Goal: Register for event/course

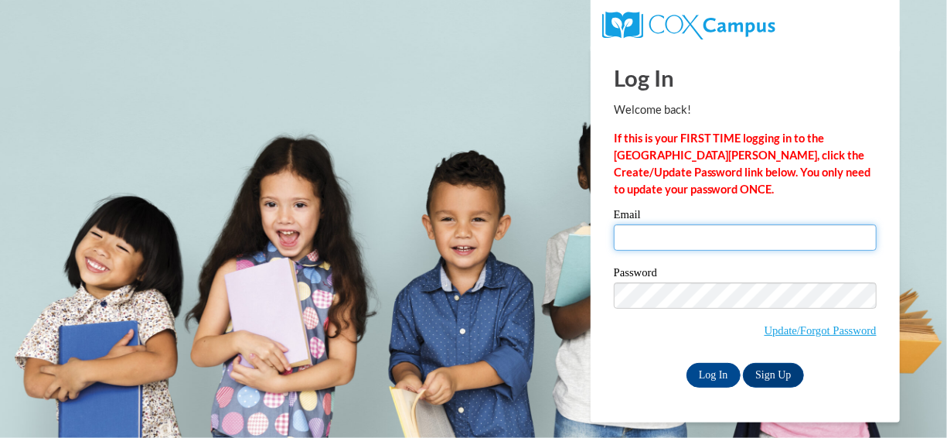
click at [738, 238] on input "Email" at bounding box center [745, 237] width 263 height 26
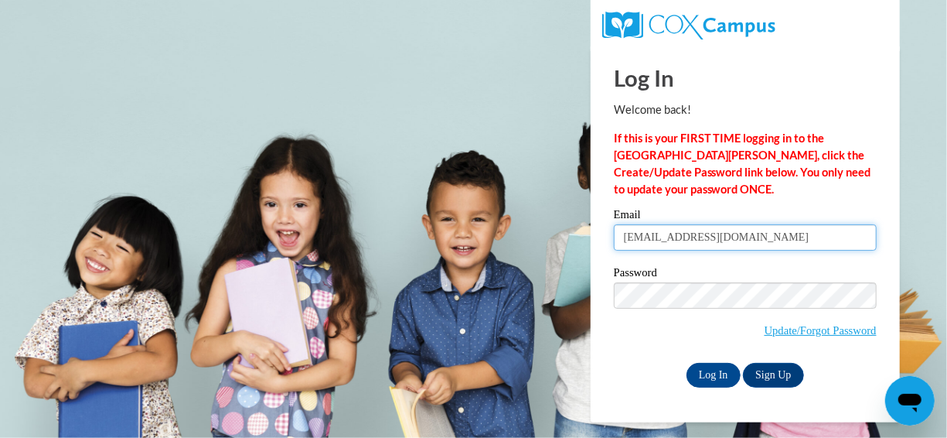
click at [711, 230] on input "lynnmariefrank@gmail.com" at bounding box center [745, 237] width 263 height 26
click at [786, 234] on input "lynnmariefrank@gmail.com" at bounding box center [745, 237] width 263 height 26
type input "l"
click at [796, 244] on input "Email" at bounding box center [745, 237] width 263 height 26
type input "lynnf@ymcaatlanta.org"
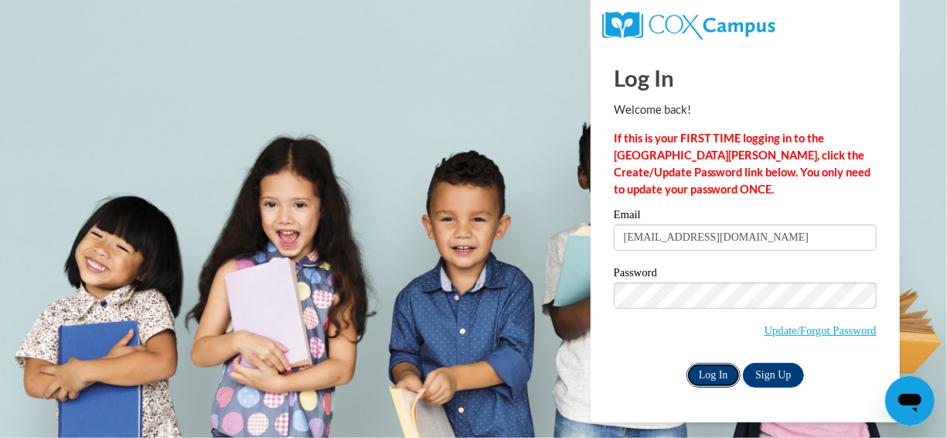
click at [718, 370] on input "Log In" at bounding box center [714, 375] width 54 height 25
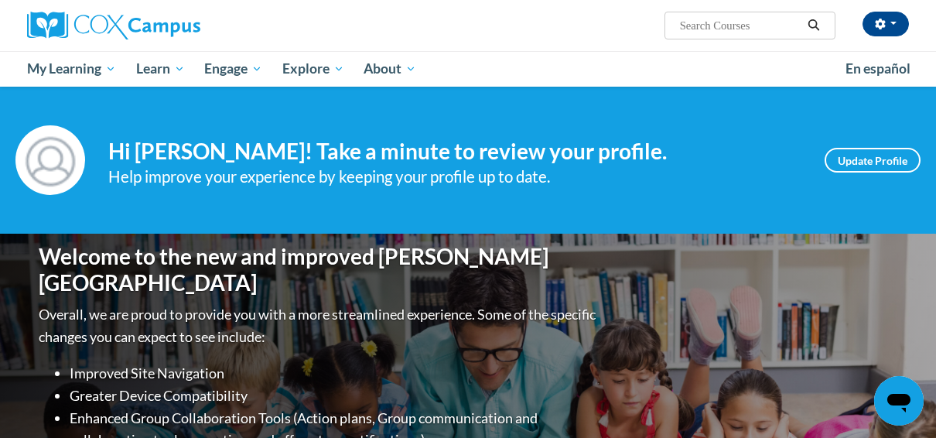
click at [721, 26] on input "Search..." at bounding box center [740, 25] width 124 height 19
type input "Building your bounce simple stratigies for resilient you"
click at [816, 26] on icon "Search" at bounding box center [814, 25] width 12 height 12
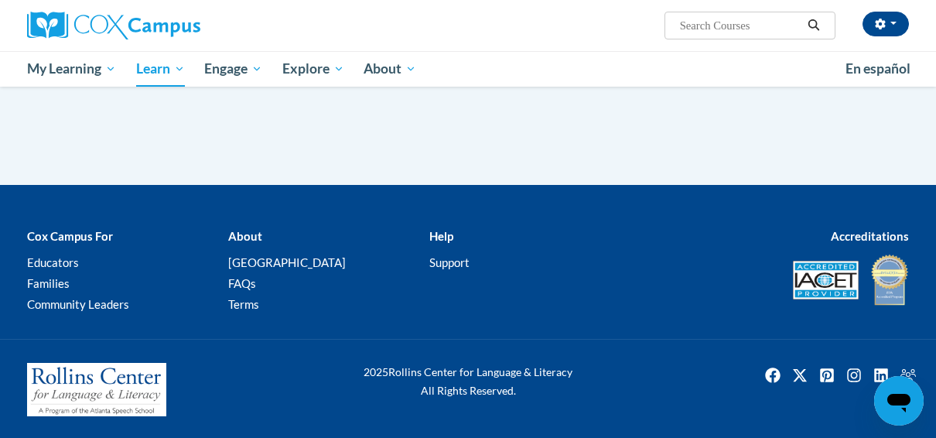
type input "Building your bounce simple stratigies for resilient you"
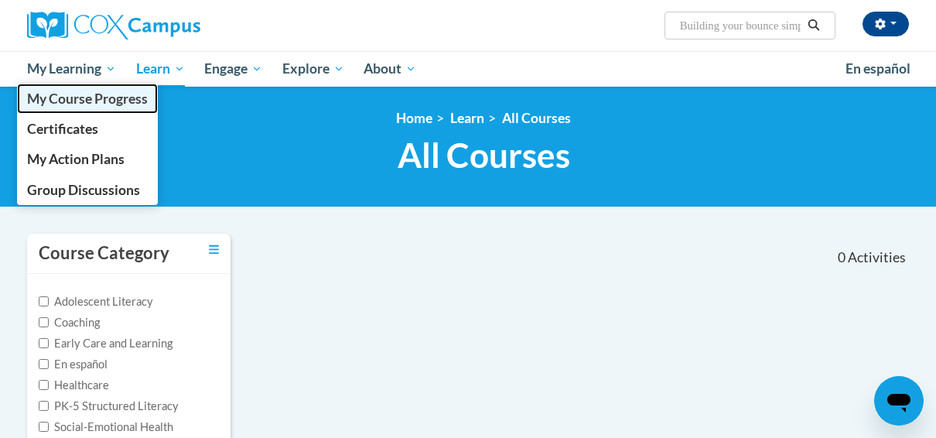
click at [66, 97] on span "My Course Progress" at bounding box center [87, 98] width 121 height 16
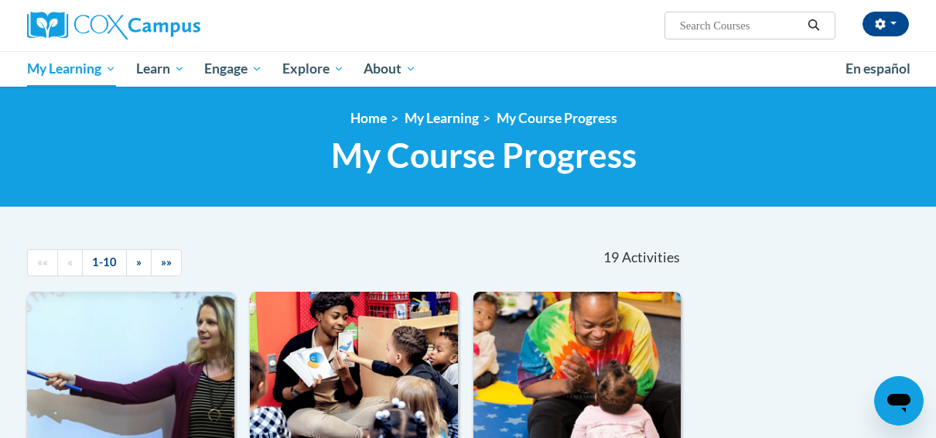
click at [776, 20] on input "Search..." at bounding box center [740, 25] width 124 height 19
type input "Building Your Bounce Simple Stratigies Fo A Resilient you"
click at [812, 25] on icon "Search" at bounding box center [813, 25] width 14 height 12
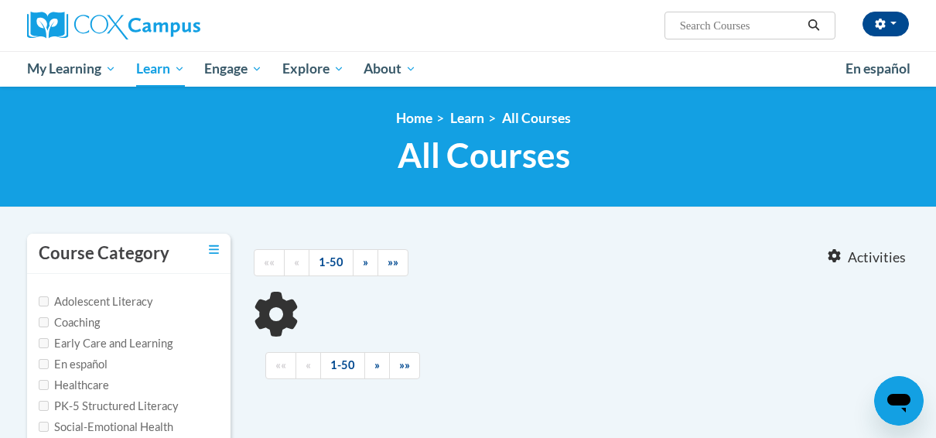
type input "Building Your Bounce Simple Stratigies Fo A Resilient you"
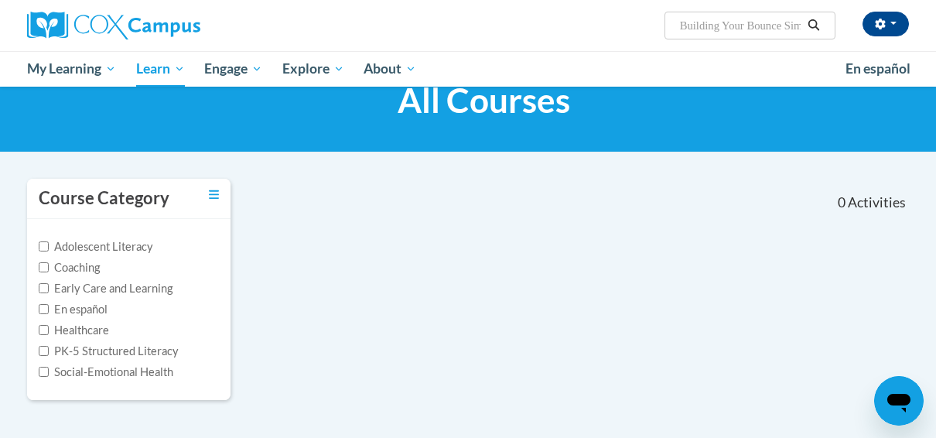
scroll to position [77, 0]
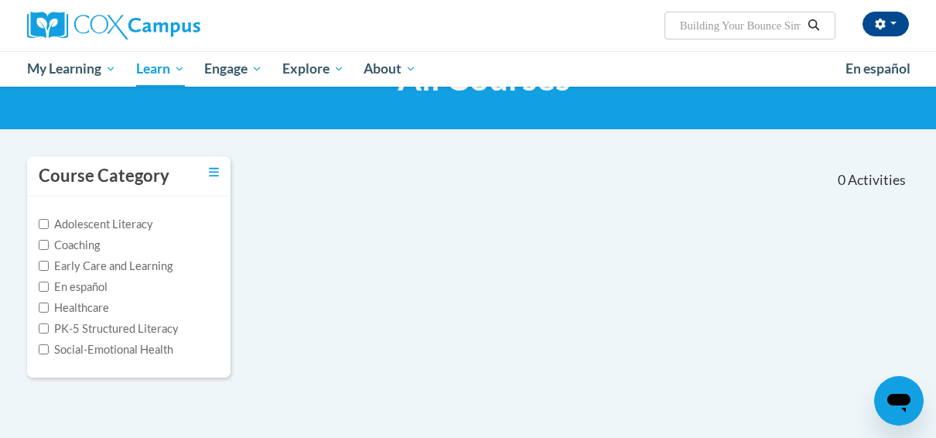
click at [158, 262] on label "Early Care and Learning" at bounding box center [106, 265] width 134 height 17
click at [49, 262] on input "Early Care and Learning" at bounding box center [44, 266] width 10 height 10
checkbox input "true"
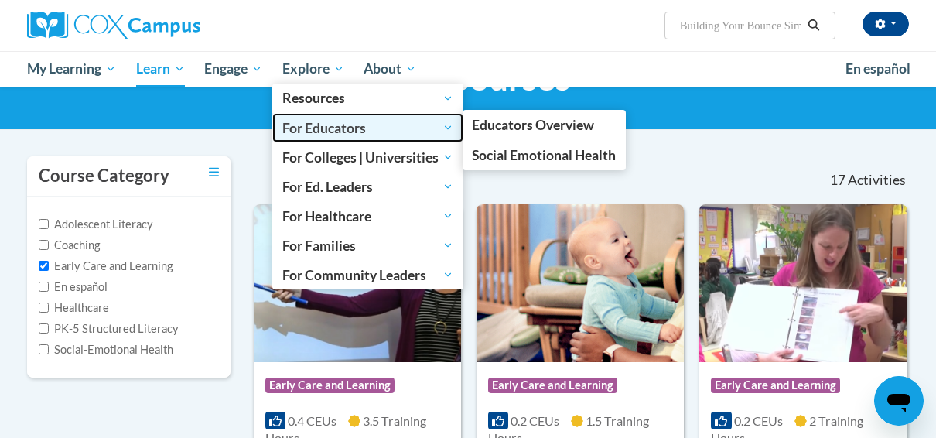
click at [336, 120] on span "For Educators" at bounding box center [367, 127] width 171 height 19
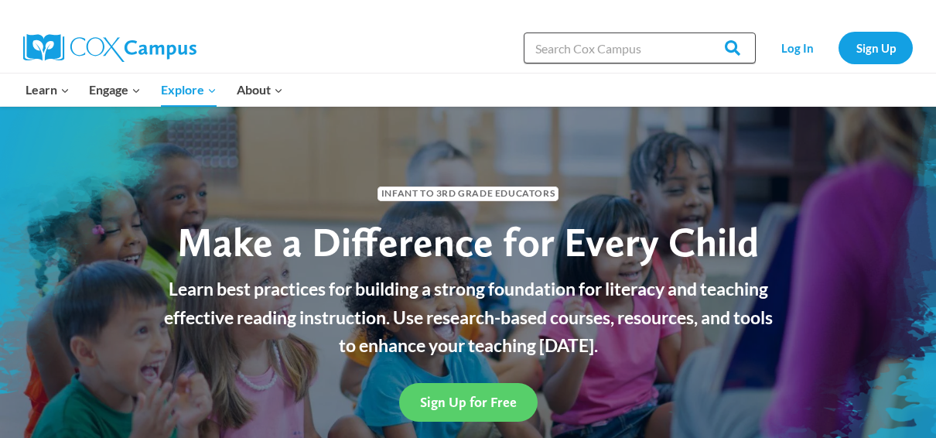
click at [653, 55] on input "Search in [URL][DOMAIN_NAME]" at bounding box center [639, 47] width 232 height 31
type input "Implicit bias in education"
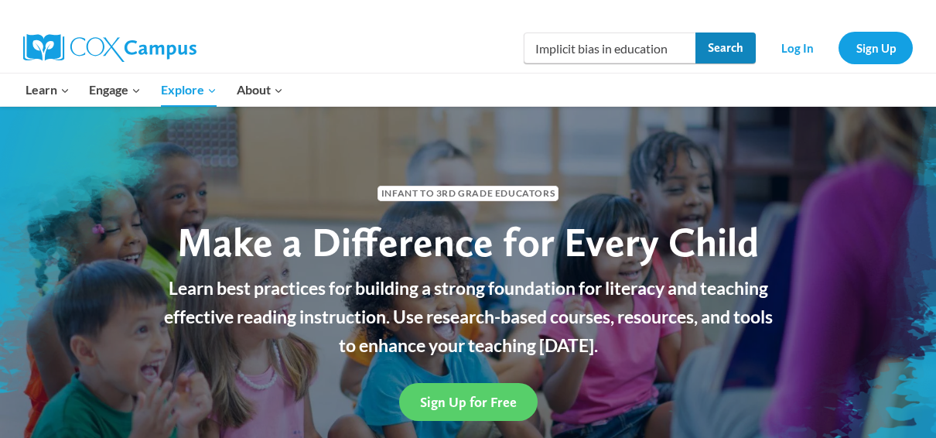
click at [734, 43] on input "Search" at bounding box center [725, 47] width 60 height 31
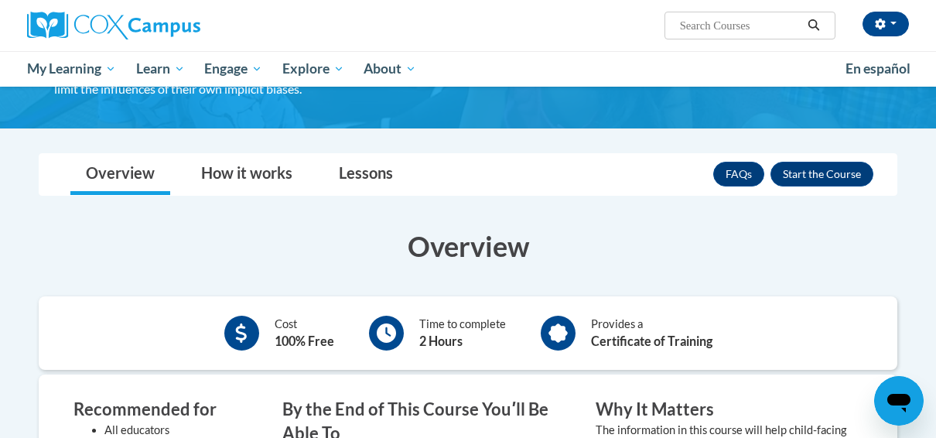
scroll to position [247, 0]
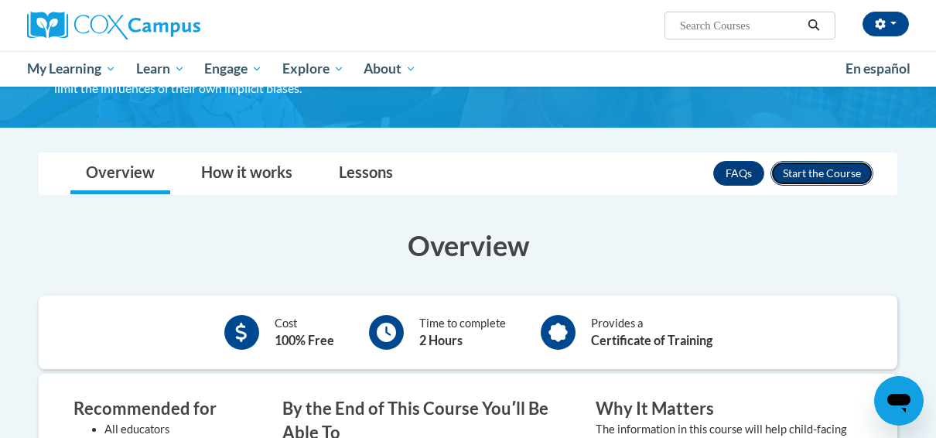
click at [807, 176] on button "Enroll" at bounding box center [821, 173] width 103 height 25
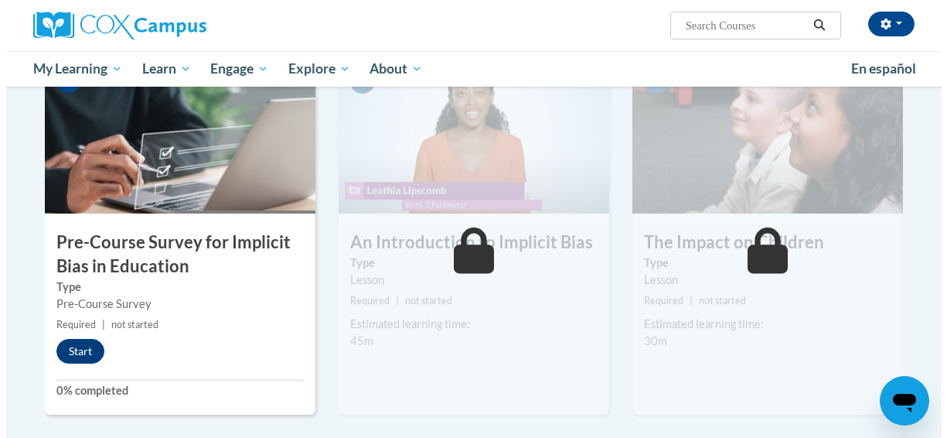
scroll to position [402, 0]
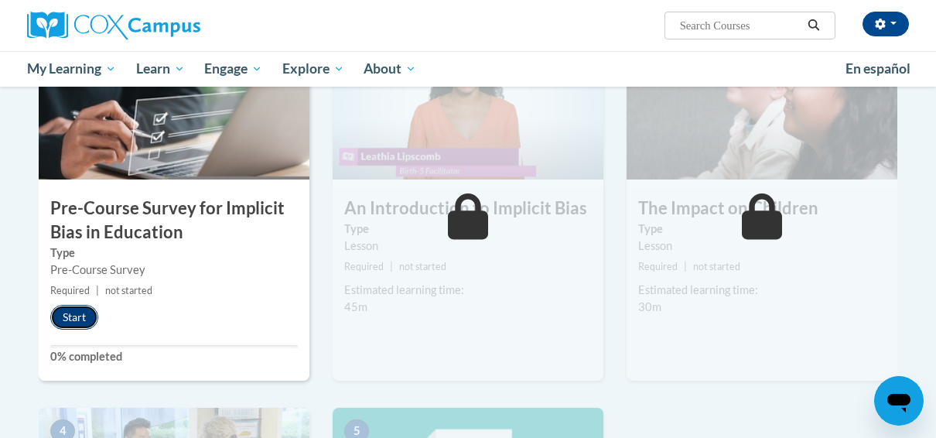
click at [83, 311] on button "Start" at bounding box center [74, 317] width 48 height 25
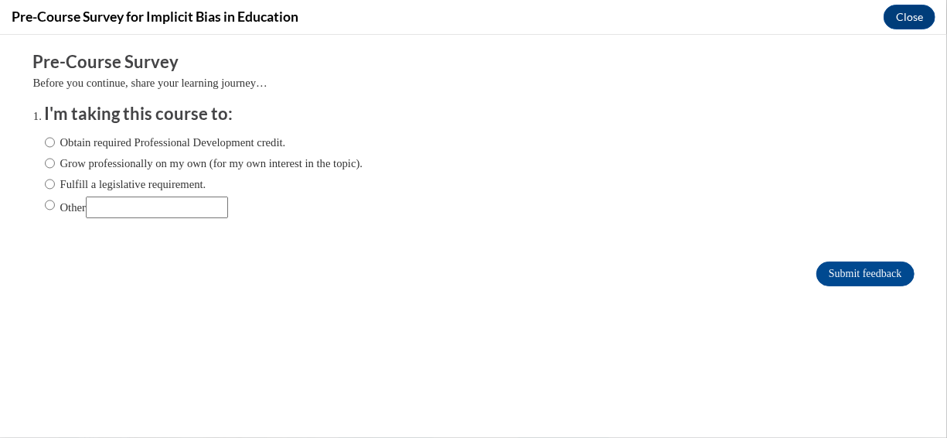
scroll to position [0, 0]
click at [45, 145] on input "Obtain required Professional Development credit." at bounding box center [50, 141] width 10 height 17
radio input "true"
click at [867, 267] on input "Submit feedback" at bounding box center [864, 273] width 97 height 25
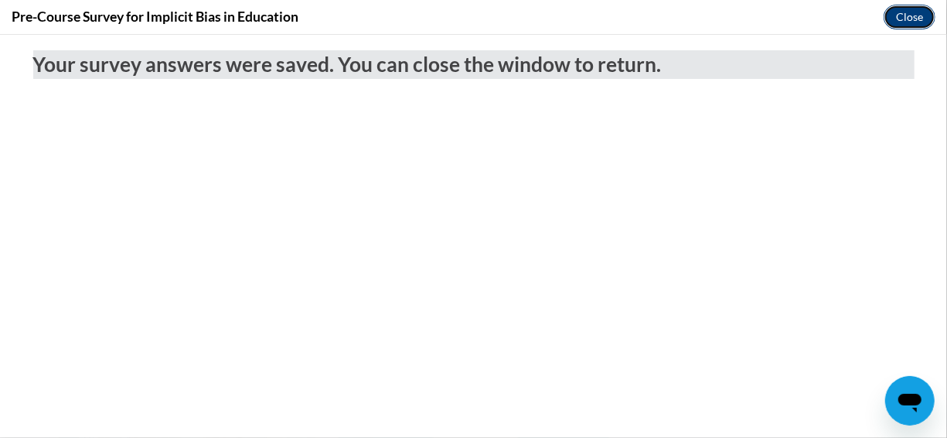
click at [919, 19] on button "Close" at bounding box center [910, 17] width 52 height 25
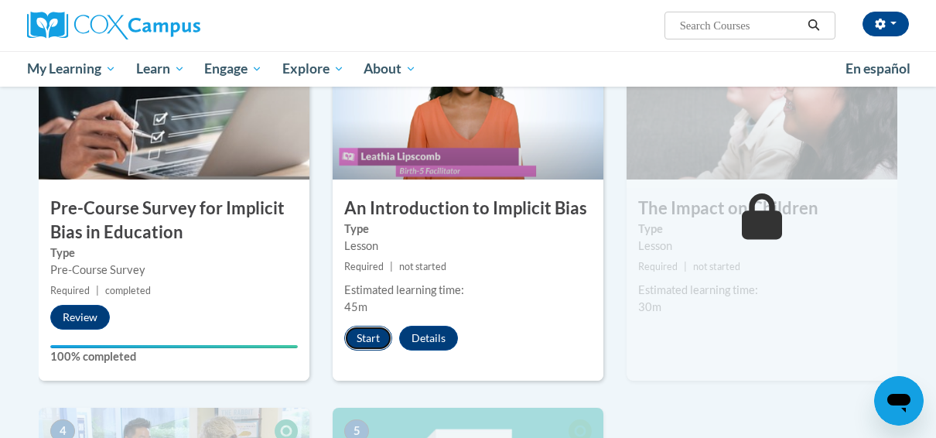
click at [363, 340] on button "Start" at bounding box center [368, 338] width 48 height 25
